Goal: Use online tool/utility: Utilize a website feature to perform a specific function

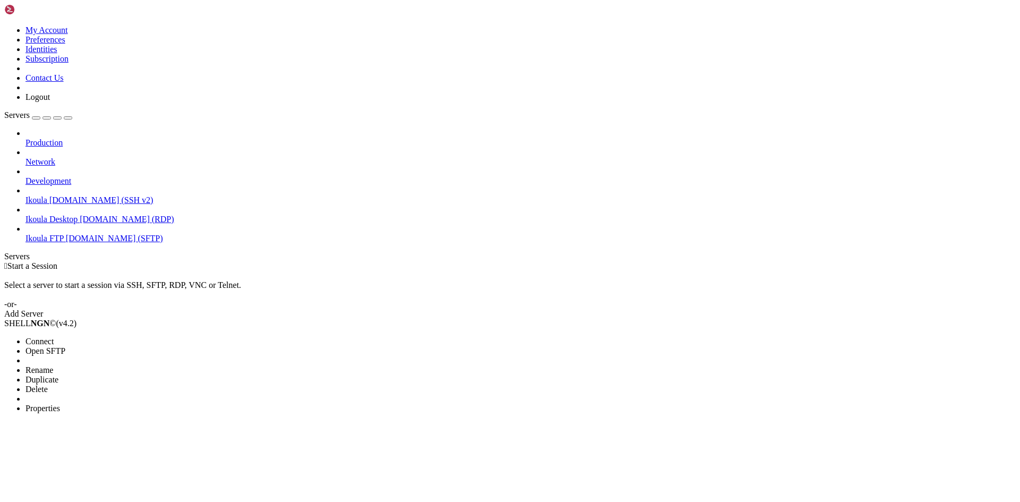
click at [54, 337] on span "Connect" at bounding box center [39, 341] width 28 height 9
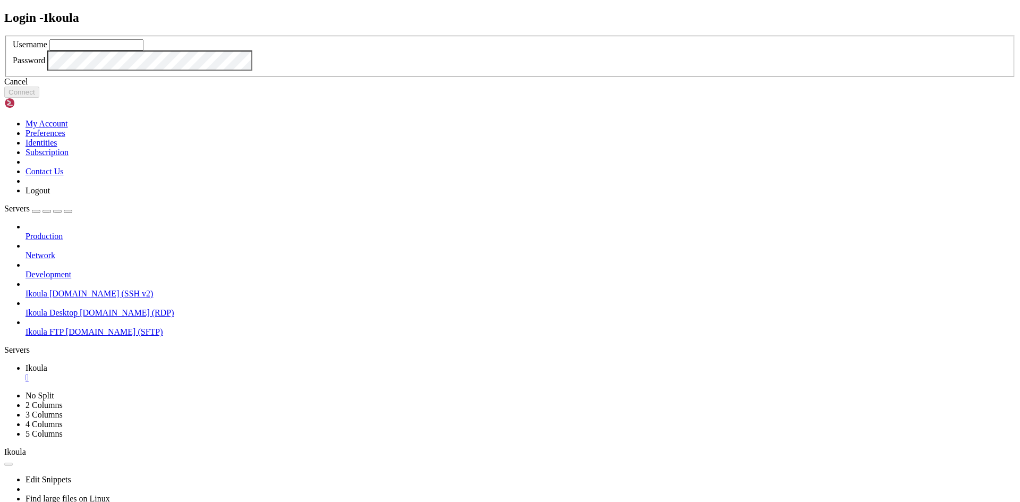
click at [143, 50] on input "text" at bounding box center [96, 44] width 94 height 11
type input "plb"
click button "Connect" at bounding box center [21, 92] width 35 height 11
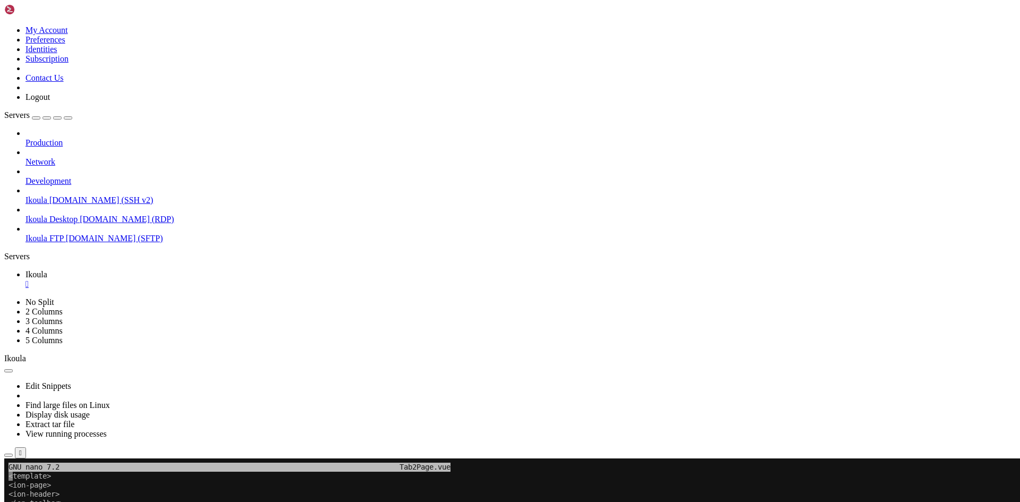
scroll to position [262, 0]
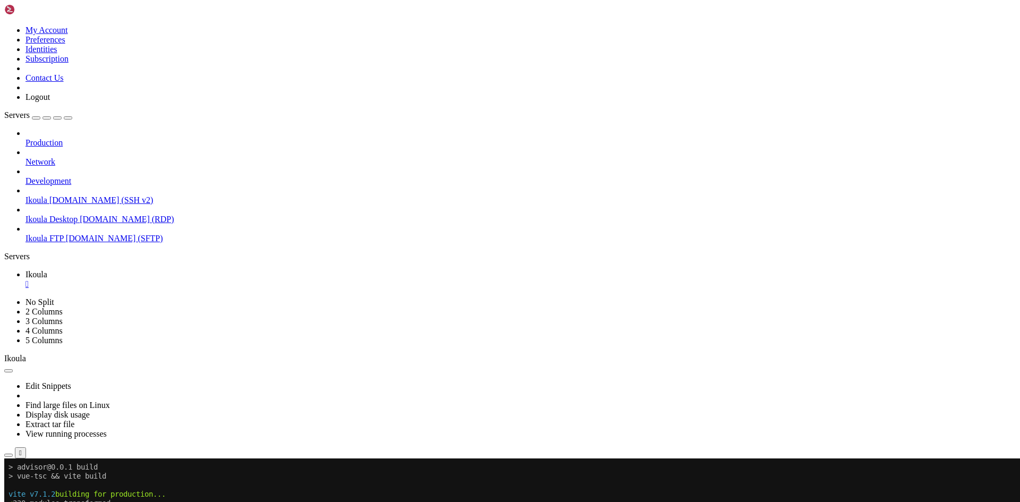
scroll to position [948, 0]
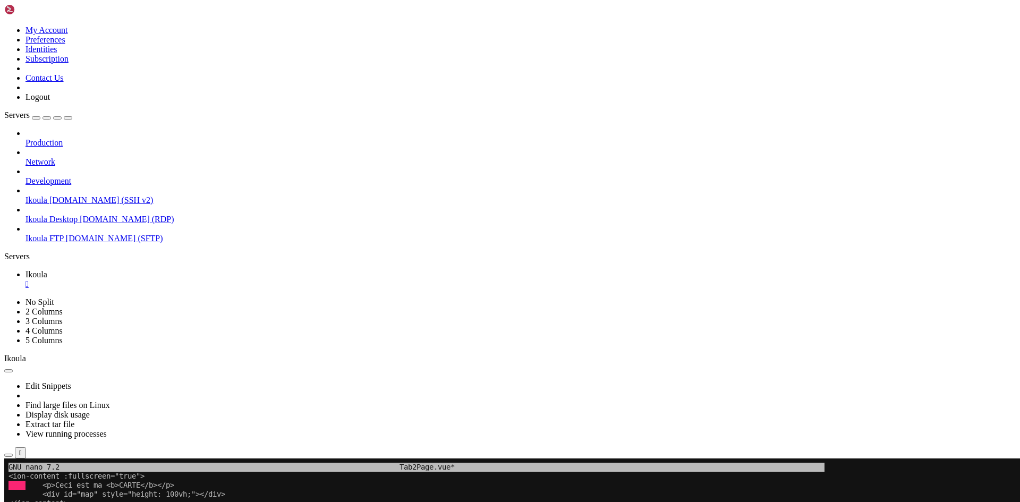
drag, startPoint x: 12, startPoint y: 594, endPoint x: 309, endPoint y: 625, distance: 299.1
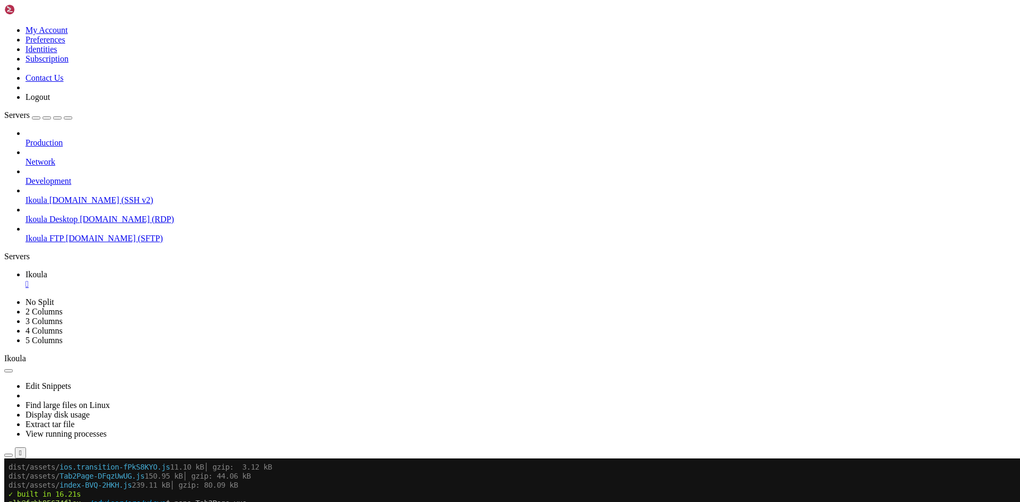
scroll to position [1309, 0]
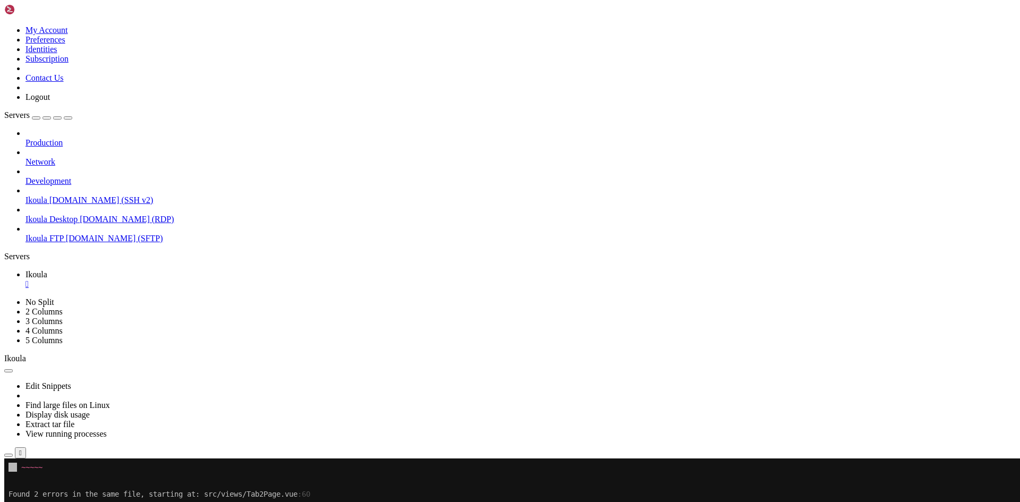
click at [8, 458] on div at bounding box center [6, 458] width 4 height 0
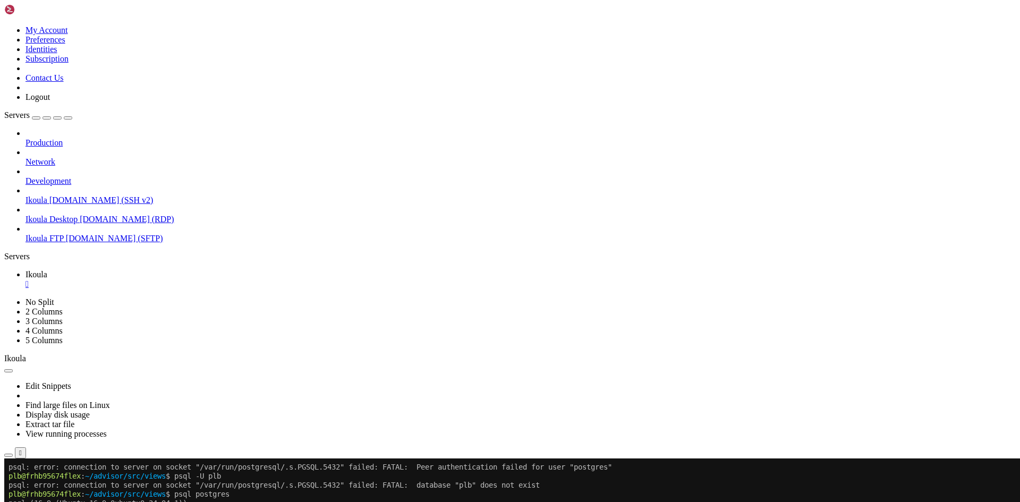
scroll to position [2086, 0]
